Goal: Check status: Check status

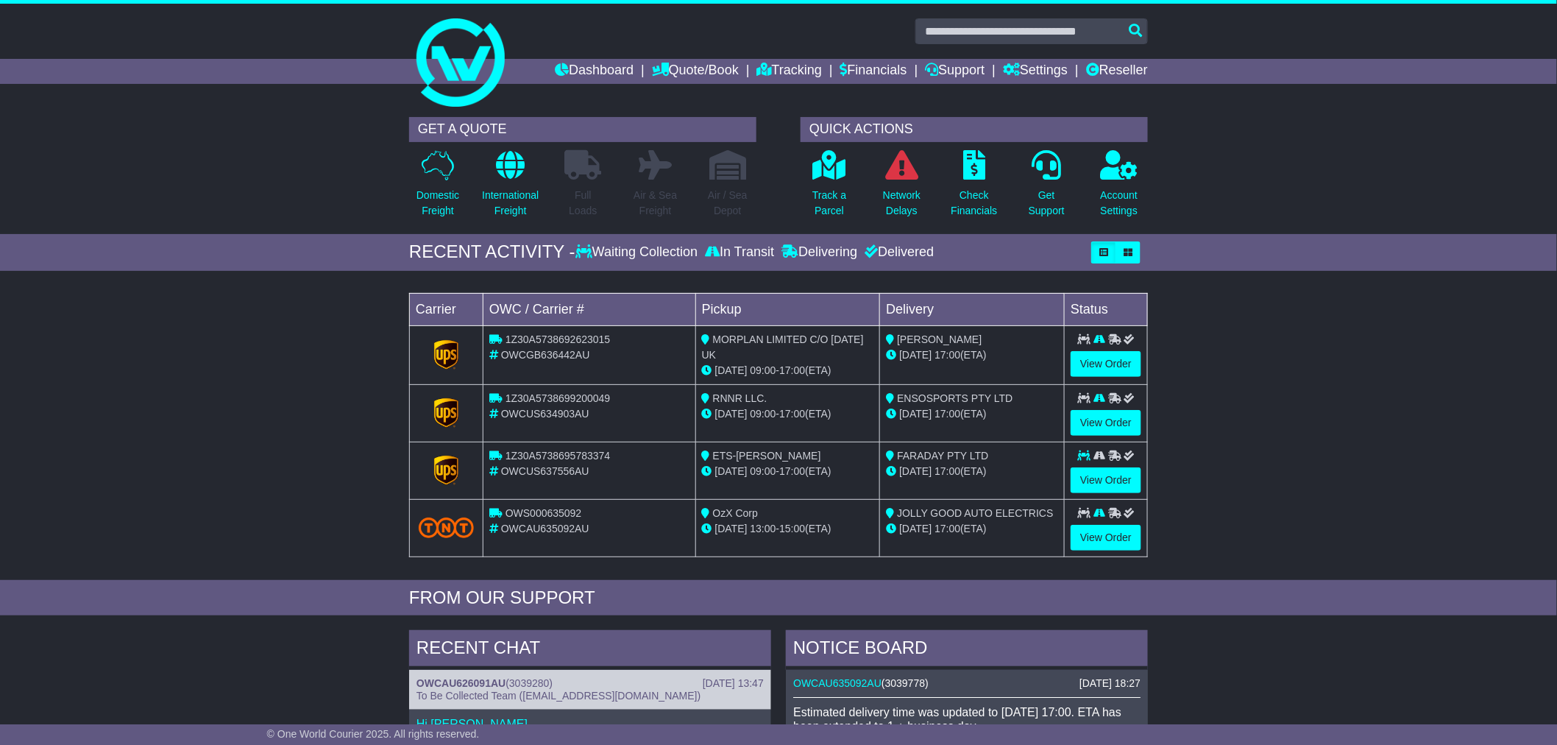
click at [874, 408] on td "RNNR LLC. [DATE] 09:00 - 17:00 (ETA)" at bounding box center [788, 412] width 185 height 57
click at [768, 66] on link "Tracking" at bounding box center [789, 71] width 65 height 25
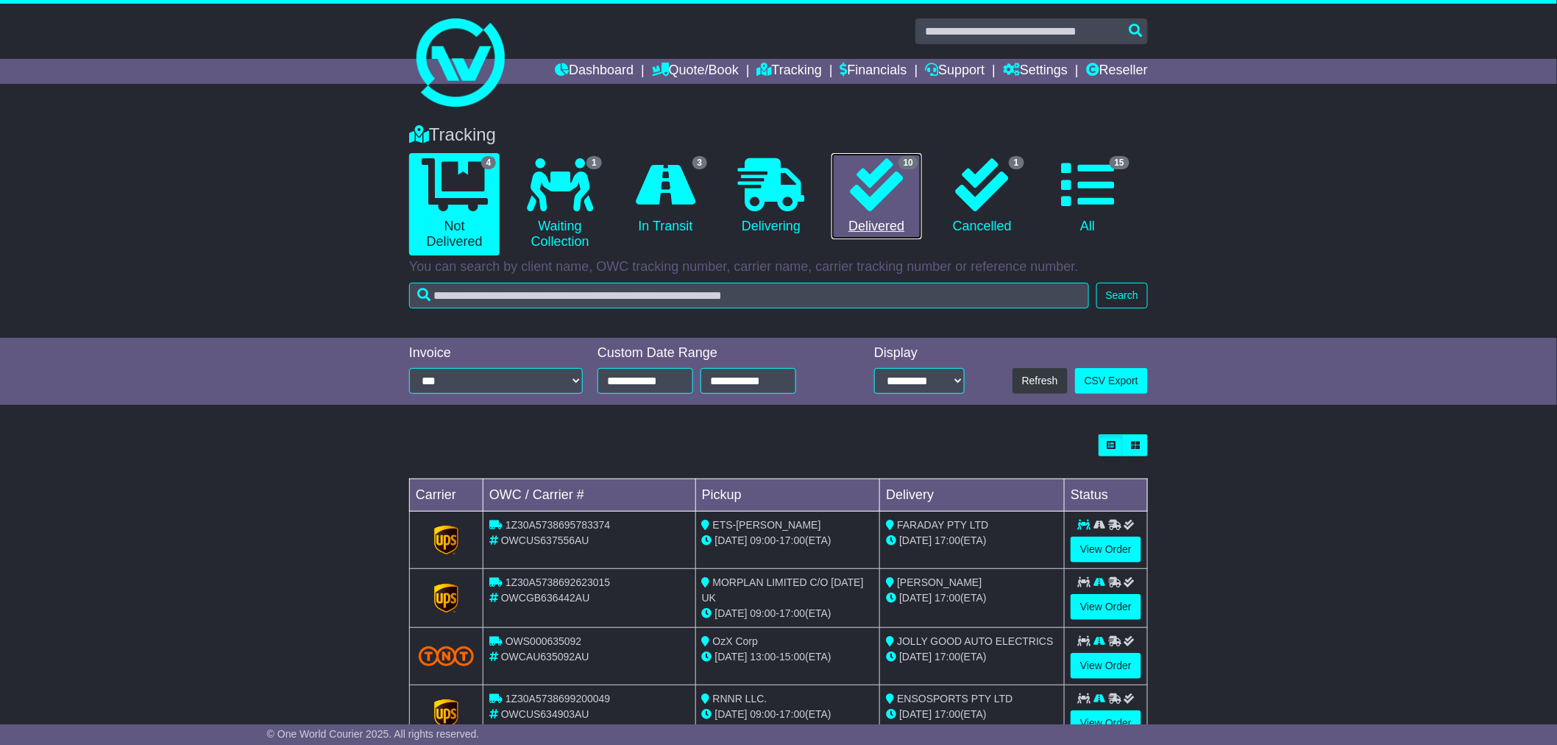
click at [887, 179] on icon at bounding box center [876, 184] width 53 height 53
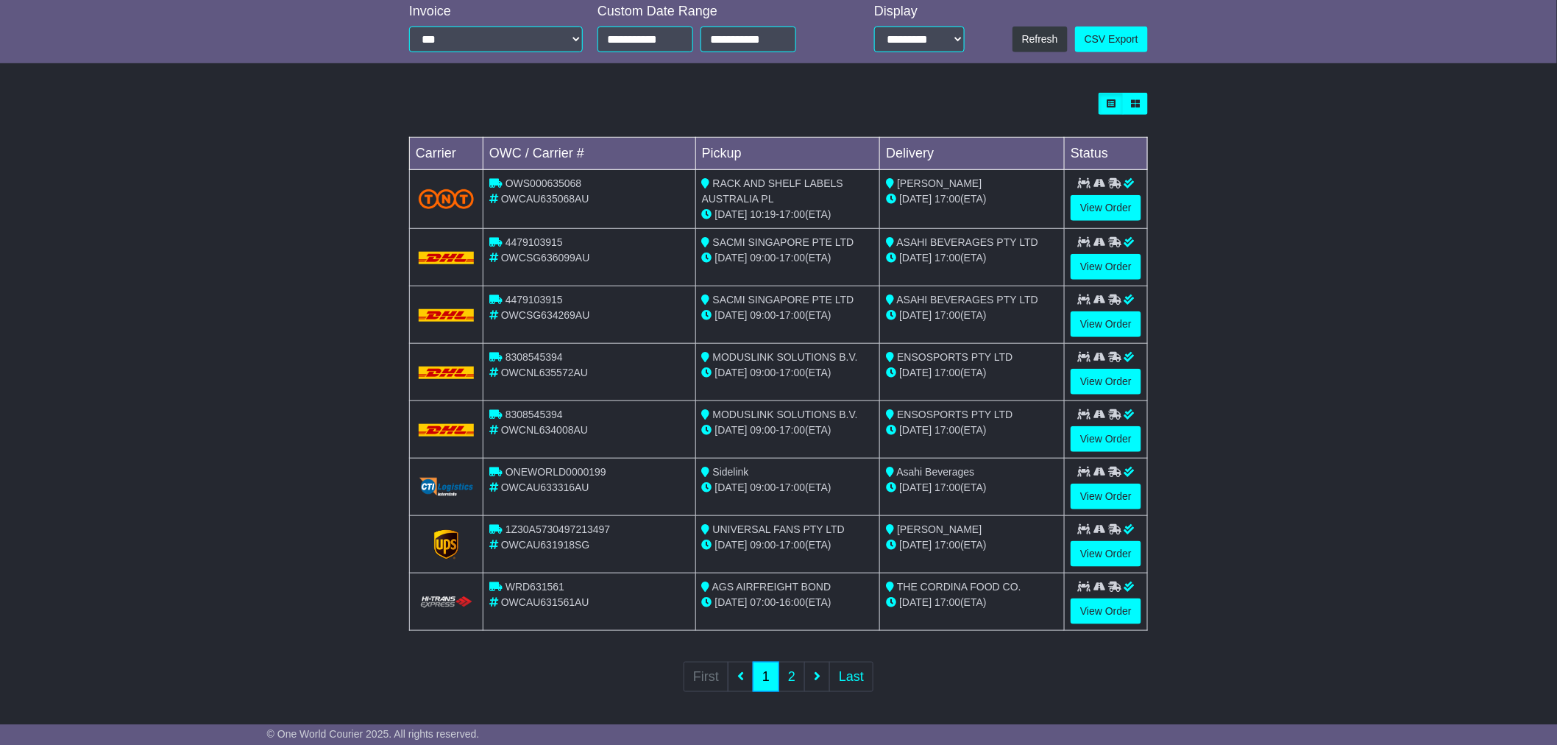
scroll to position [346, 0]
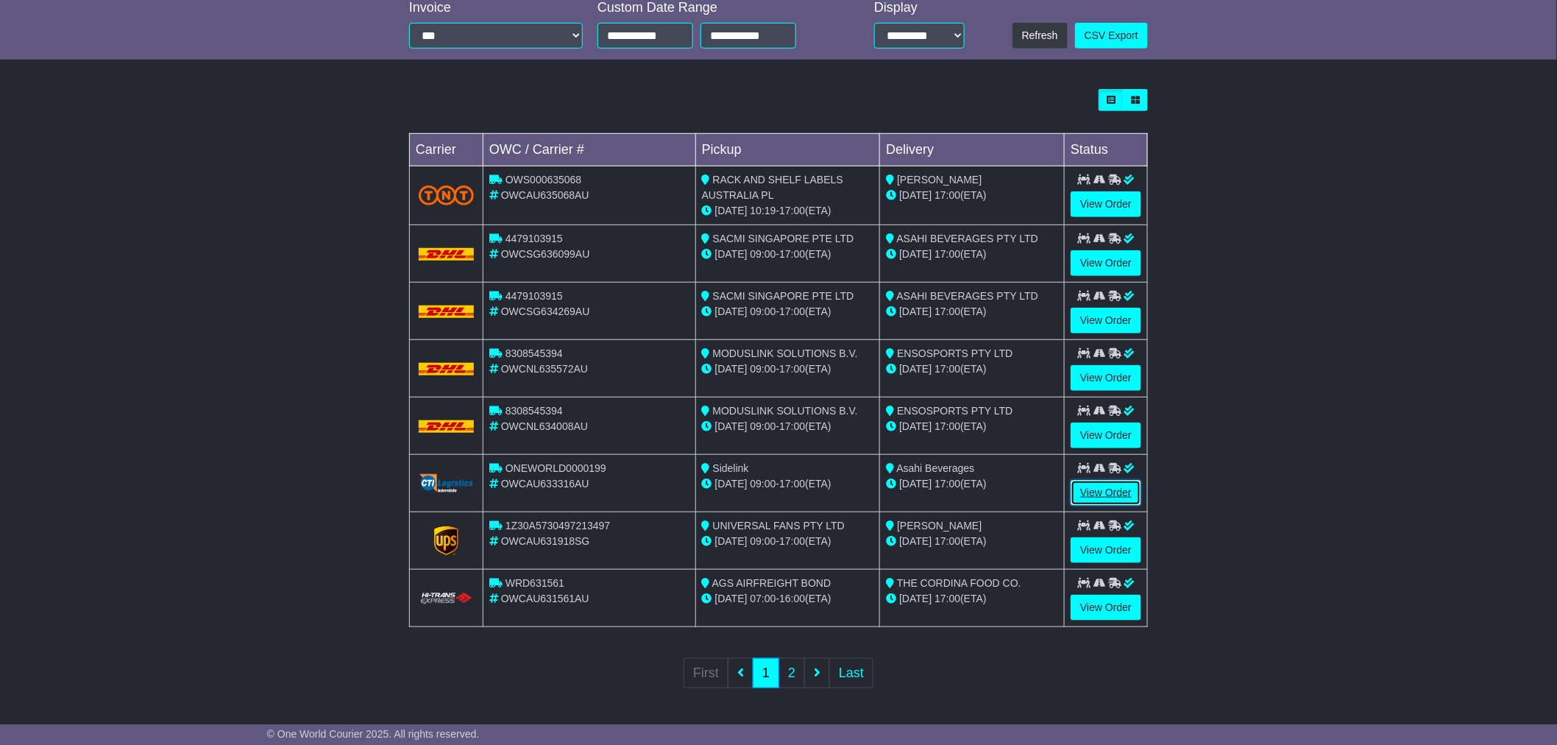
click at [1108, 492] on link "View Order" at bounding box center [1106, 493] width 71 height 26
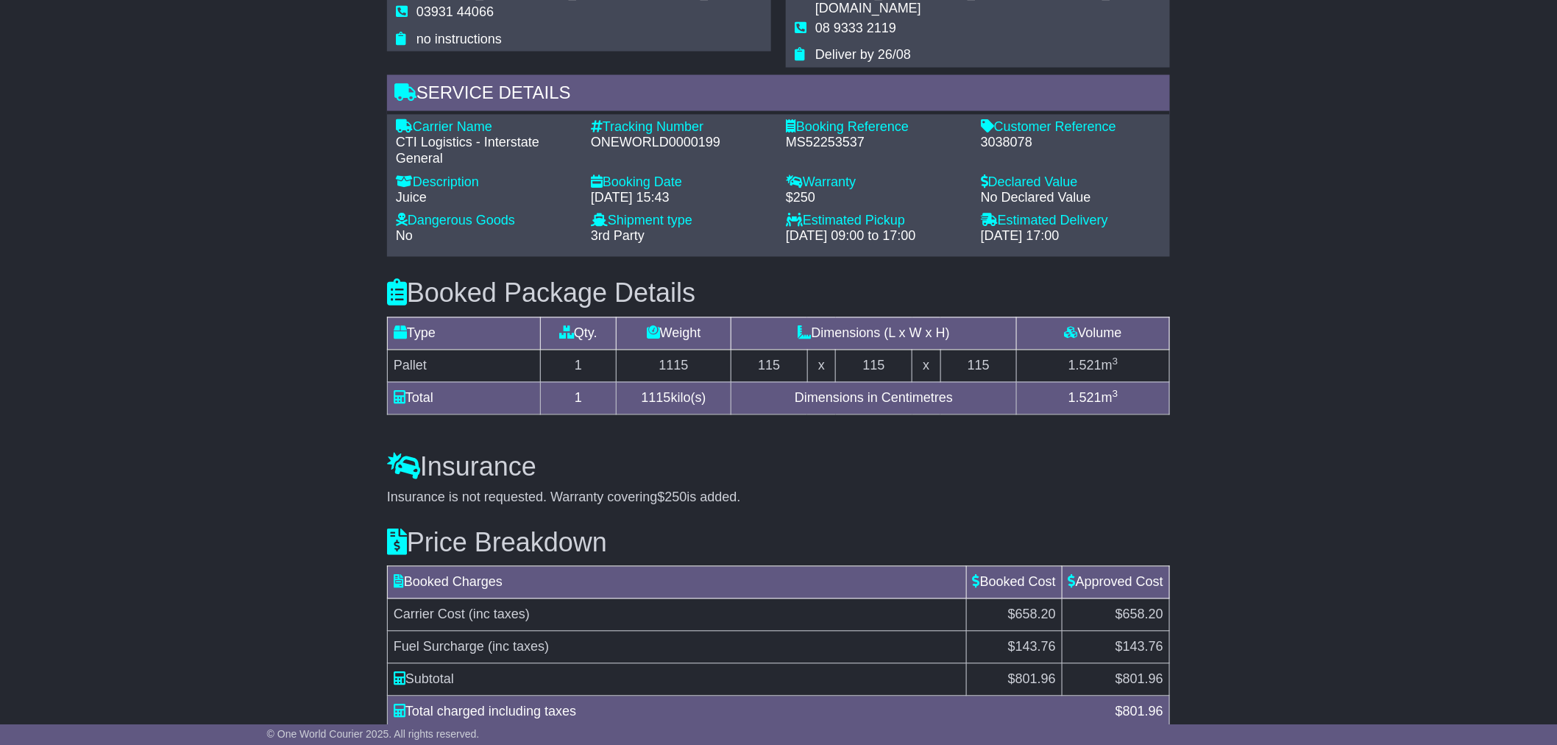
scroll to position [1002, 0]
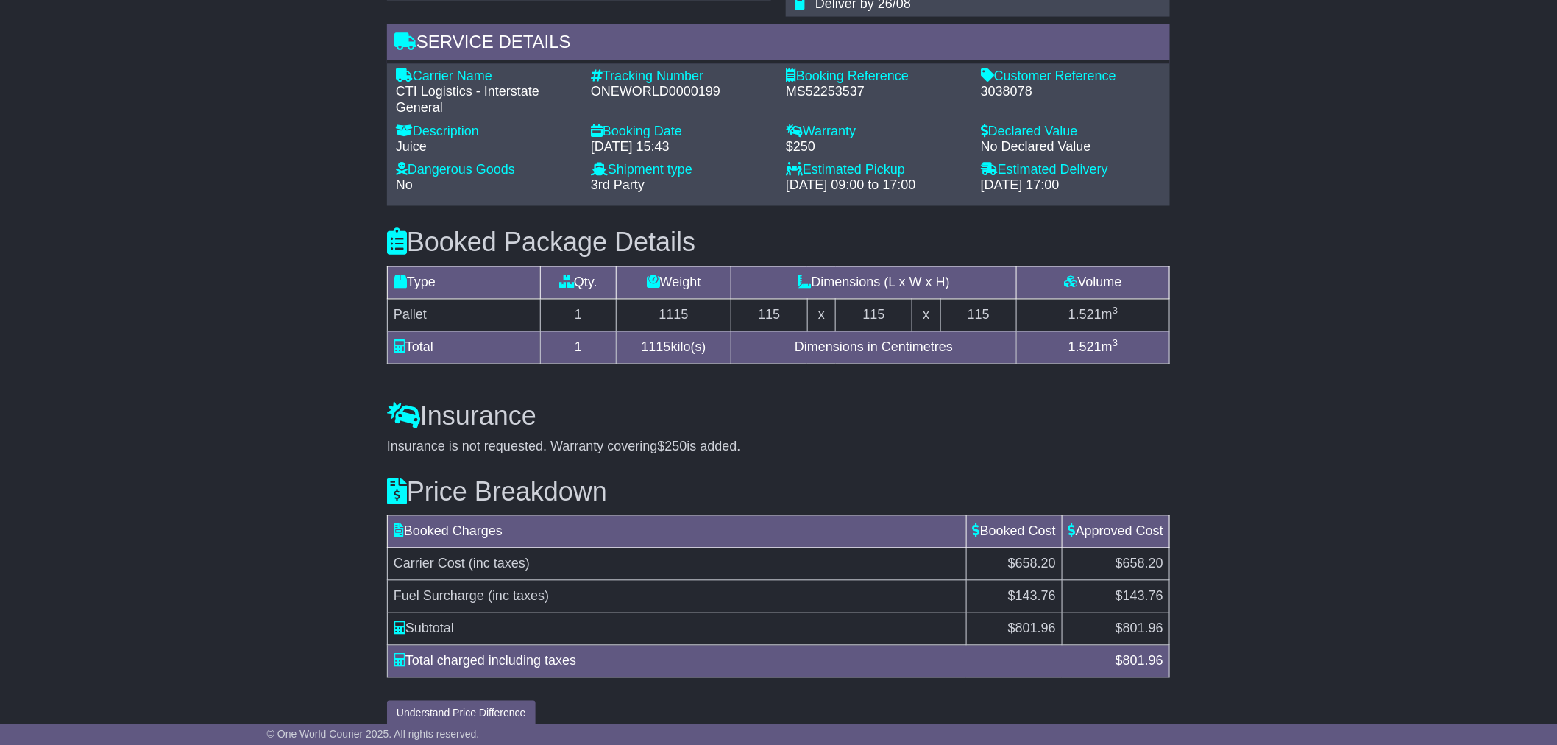
drag, startPoint x: 1088, startPoint y: 637, endPoint x: 1211, endPoint y: 636, distance: 122.9
copy table "Booked Charges Booked Cost Approved Cost Carrier Cost (inc taxes) $658.20 $658.…"
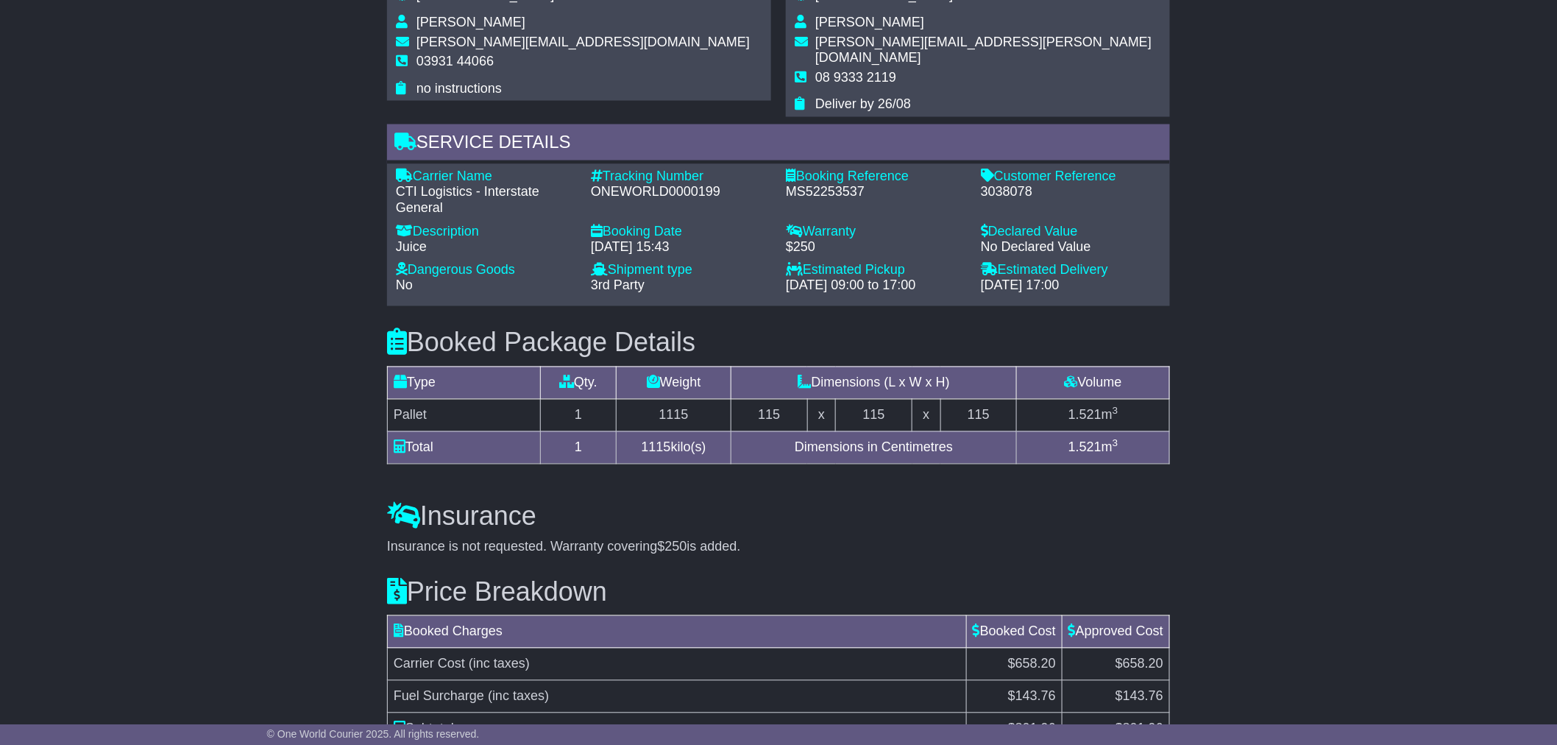
scroll to position [675, 0]
